Goal: Task Accomplishment & Management: Complete application form

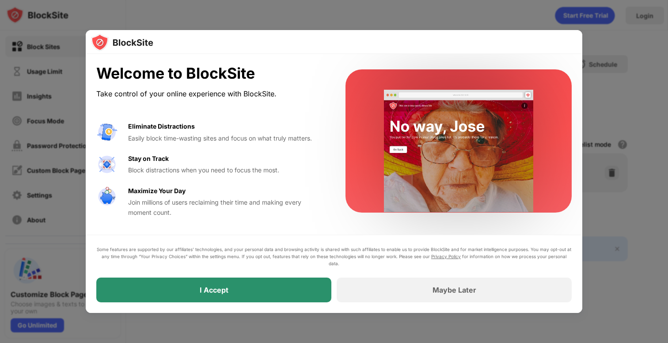
click at [301, 294] on div "I Accept" at bounding box center [213, 289] width 235 height 25
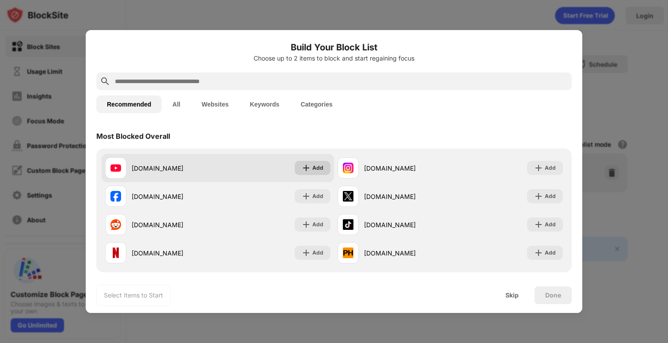
click at [311, 167] on div "Add" at bounding box center [313, 168] width 36 height 14
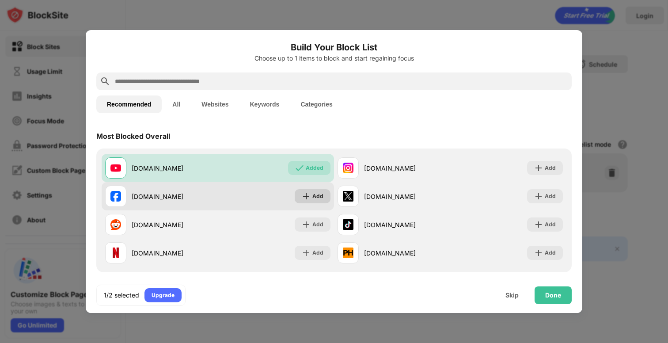
click at [316, 198] on div "Add" at bounding box center [317, 196] width 11 height 9
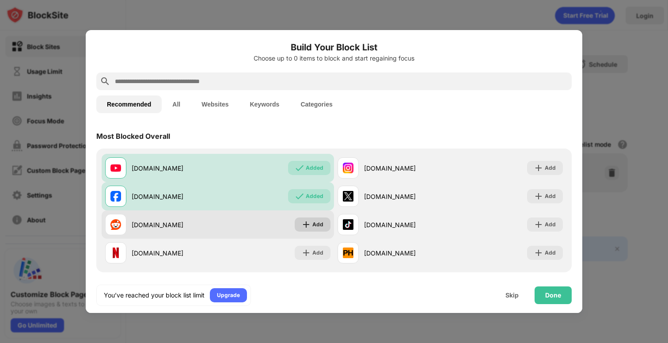
click at [315, 227] on div "Add" at bounding box center [317, 224] width 11 height 9
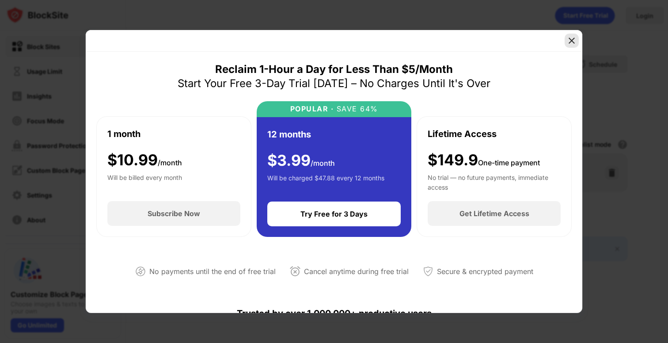
click at [574, 39] on img at bounding box center [571, 40] width 9 height 9
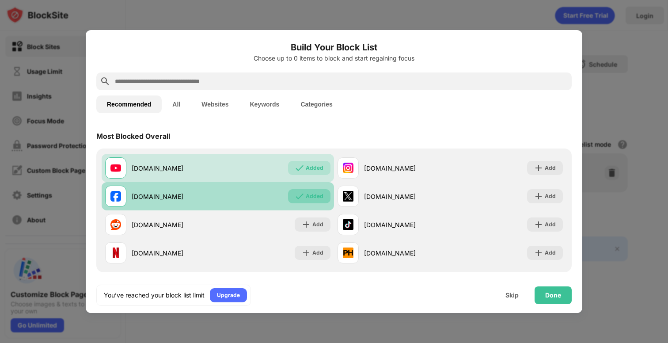
click at [309, 192] on div "Added" at bounding box center [315, 196] width 18 height 9
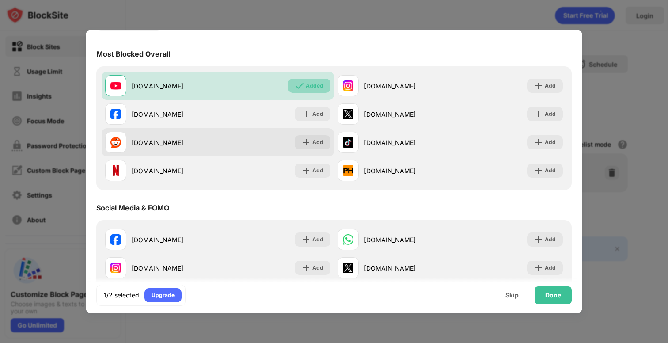
scroll to position [78, 0]
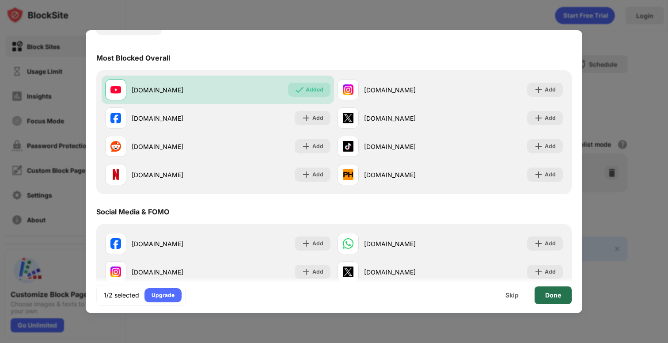
click at [562, 299] on div "Done" at bounding box center [553, 295] width 37 height 18
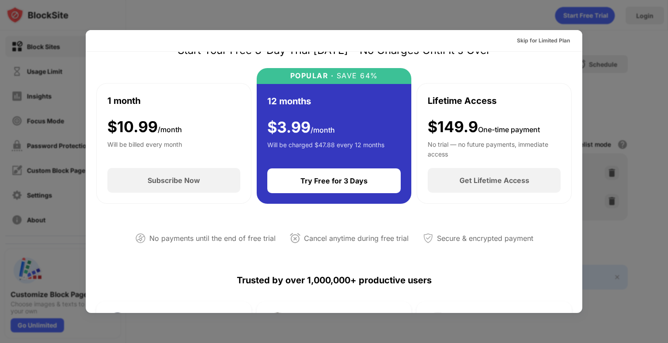
scroll to position [24, 0]
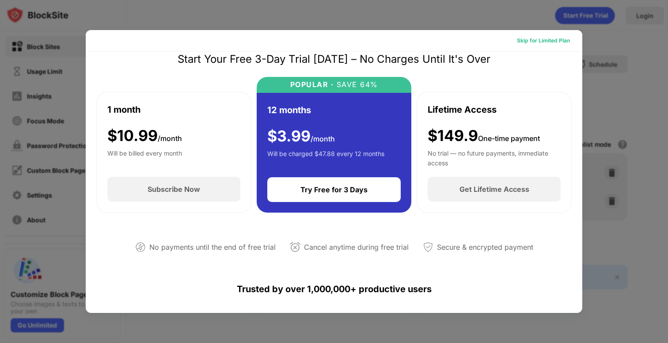
click at [554, 35] on div "Skip for Limited Plan" at bounding box center [543, 41] width 67 height 14
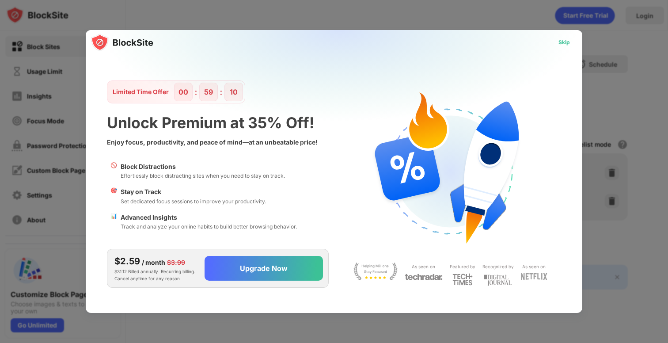
click at [562, 42] on div "Skip" at bounding box center [563, 42] width 11 height 9
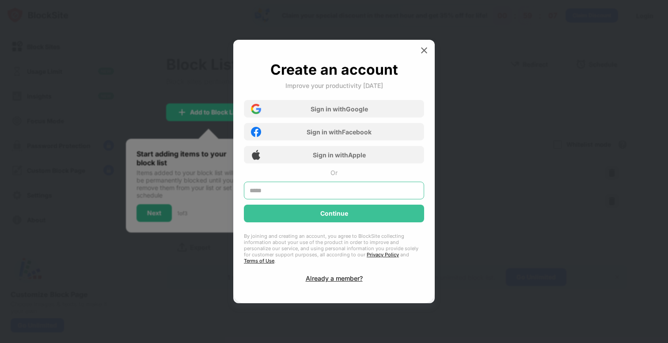
click at [326, 197] on input "text" at bounding box center [334, 191] width 180 height 18
type input "**********"
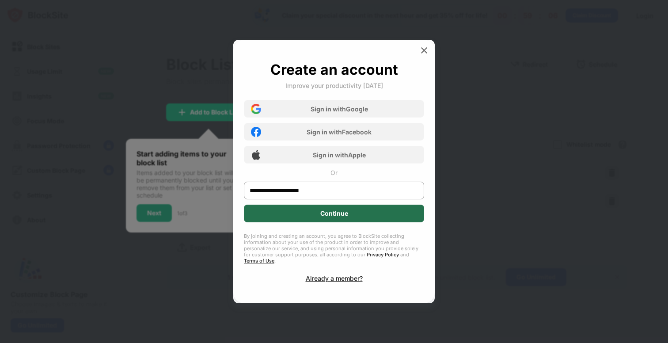
click at [326, 217] on div "Continue" at bounding box center [334, 213] width 28 height 7
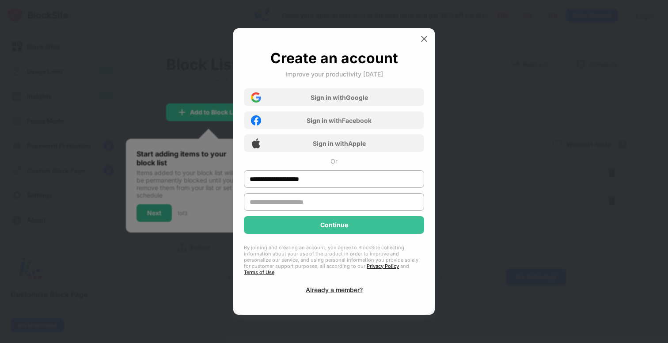
click at [321, 206] on input "text" at bounding box center [334, 202] width 180 height 18
type input "*****"
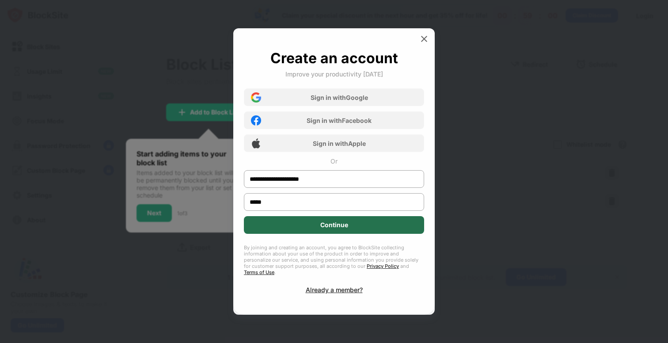
click at [330, 228] on div "Continue" at bounding box center [334, 224] width 28 height 7
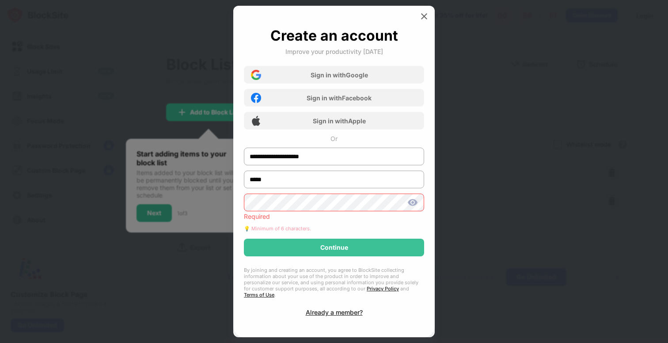
click at [410, 211] on div at bounding box center [334, 203] width 180 height 18
click at [414, 208] on img at bounding box center [412, 202] width 11 height 11
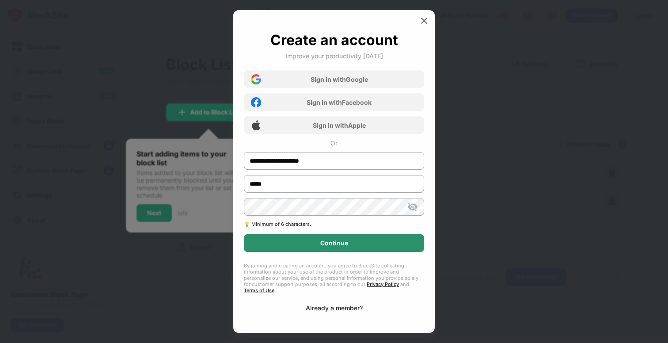
click at [368, 250] on div "Continue" at bounding box center [334, 243] width 180 height 18
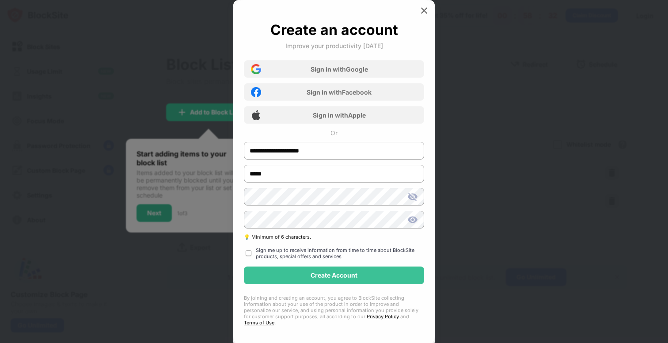
click at [414, 220] on img at bounding box center [412, 219] width 11 height 11
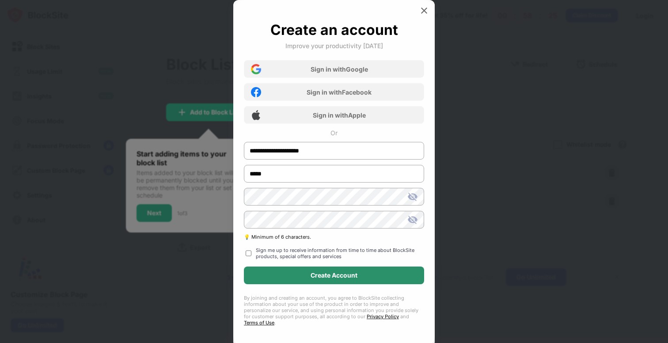
click at [340, 279] on div "Create Account" at bounding box center [334, 275] width 47 height 7
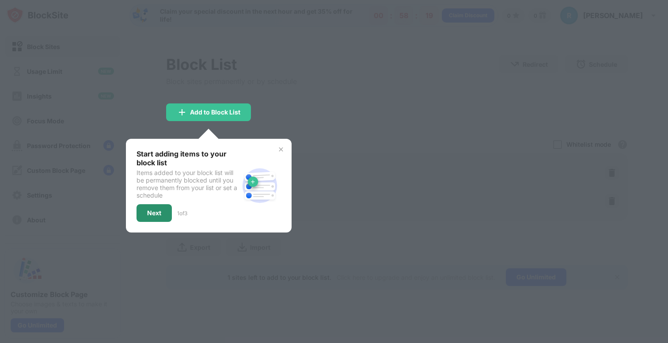
click at [164, 210] on div "Next" at bounding box center [154, 213] width 35 height 18
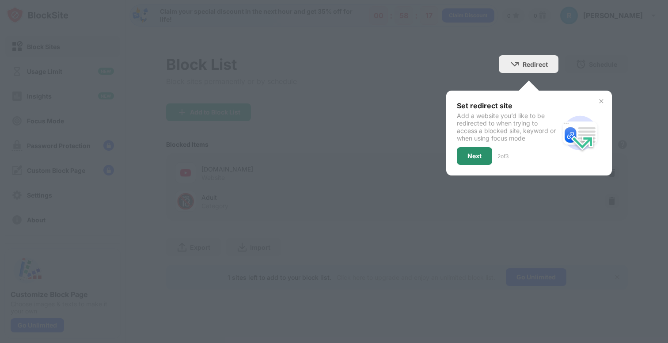
click at [486, 154] on div "Next" at bounding box center [474, 156] width 35 height 18
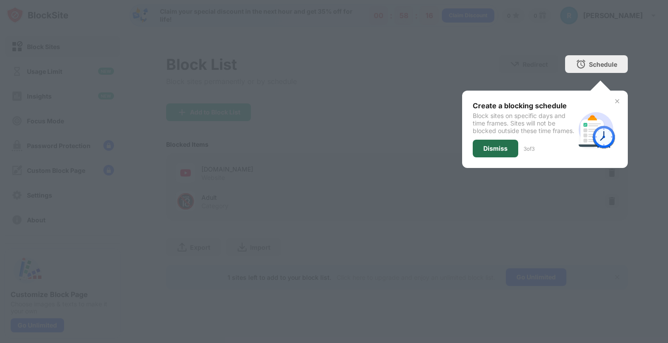
click at [486, 152] on div "Dismiss" at bounding box center [495, 148] width 24 height 7
